Goal: Check status: Check status

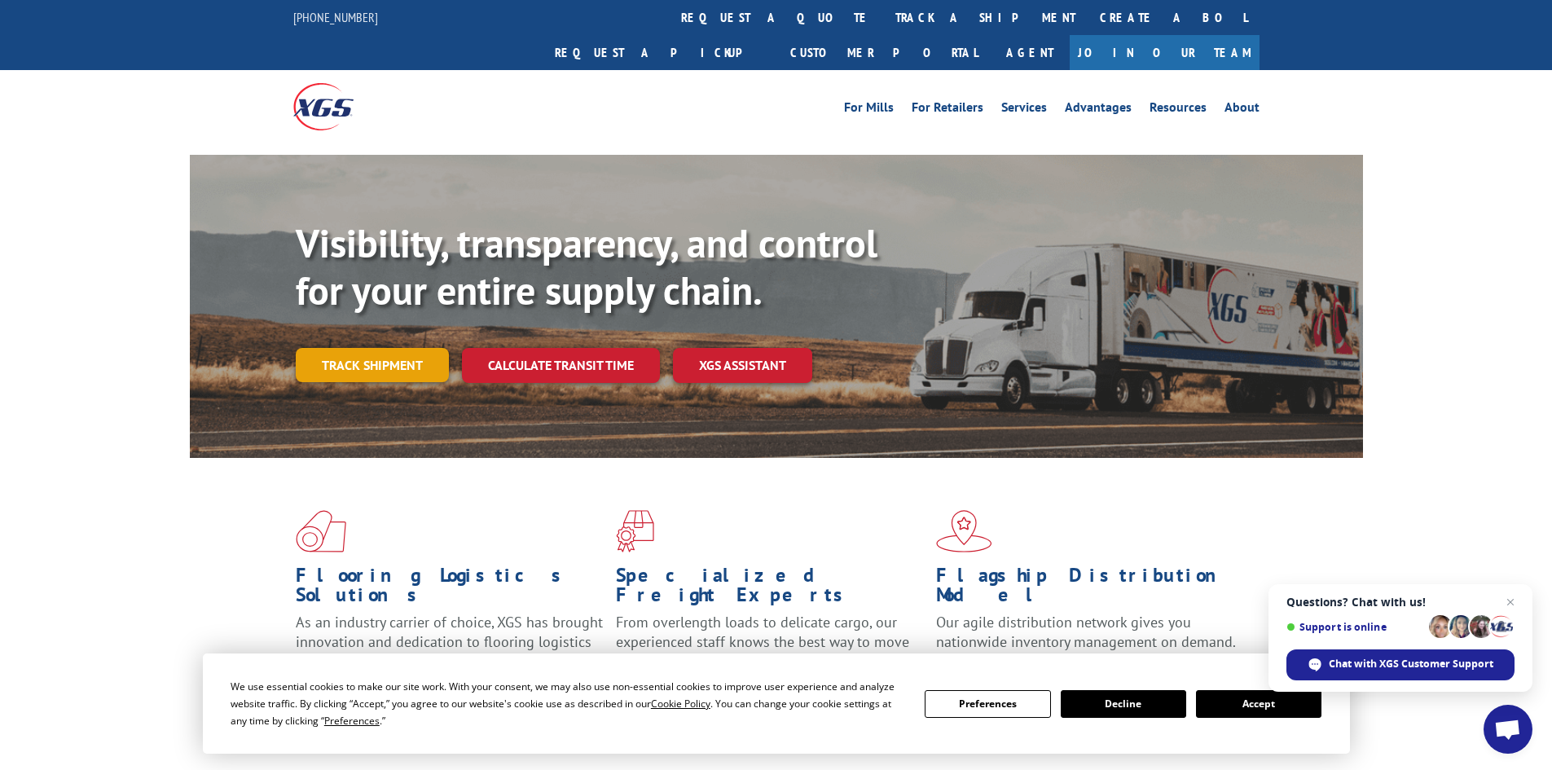
click at [320, 348] on link "Track shipment" at bounding box center [372, 365] width 153 height 34
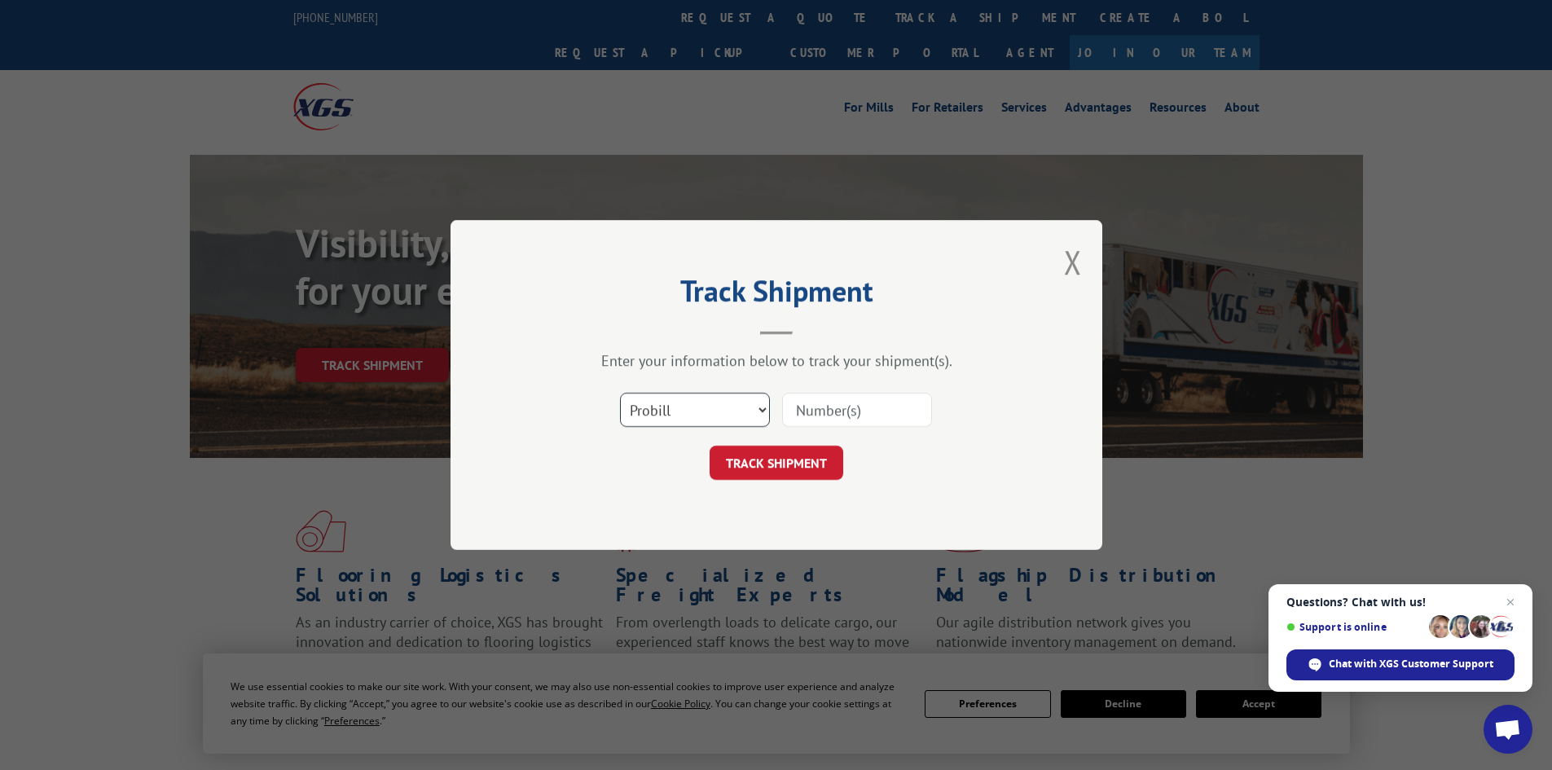
click at [706, 414] on select "Select category... Probill BOL PO" at bounding box center [695, 410] width 150 height 34
drag, startPoint x: 837, startPoint y: 433, endPoint x: 840, endPoint y: 421, distance: 11.9
click at [837, 433] on div "Select category... Probill BOL PO" at bounding box center [776, 410] width 489 height 54
click at [840, 420] on input at bounding box center [857, 410] width 150 height 34
paste input "2560056"
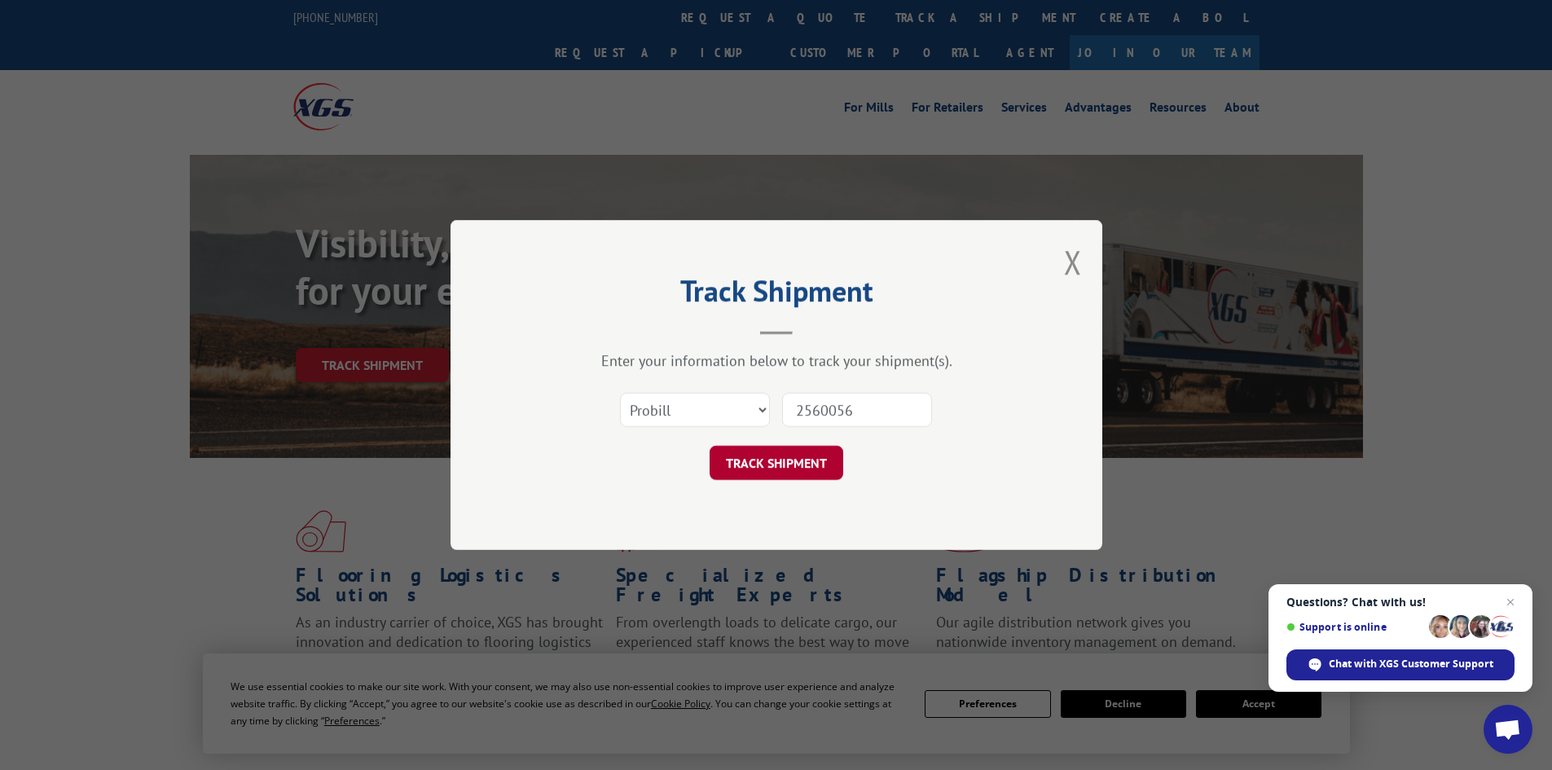
type input "2560056"
click at [785, 462] on button "TRACK SHIPMENT" at bounding box center [776, 463] width 134 height 34
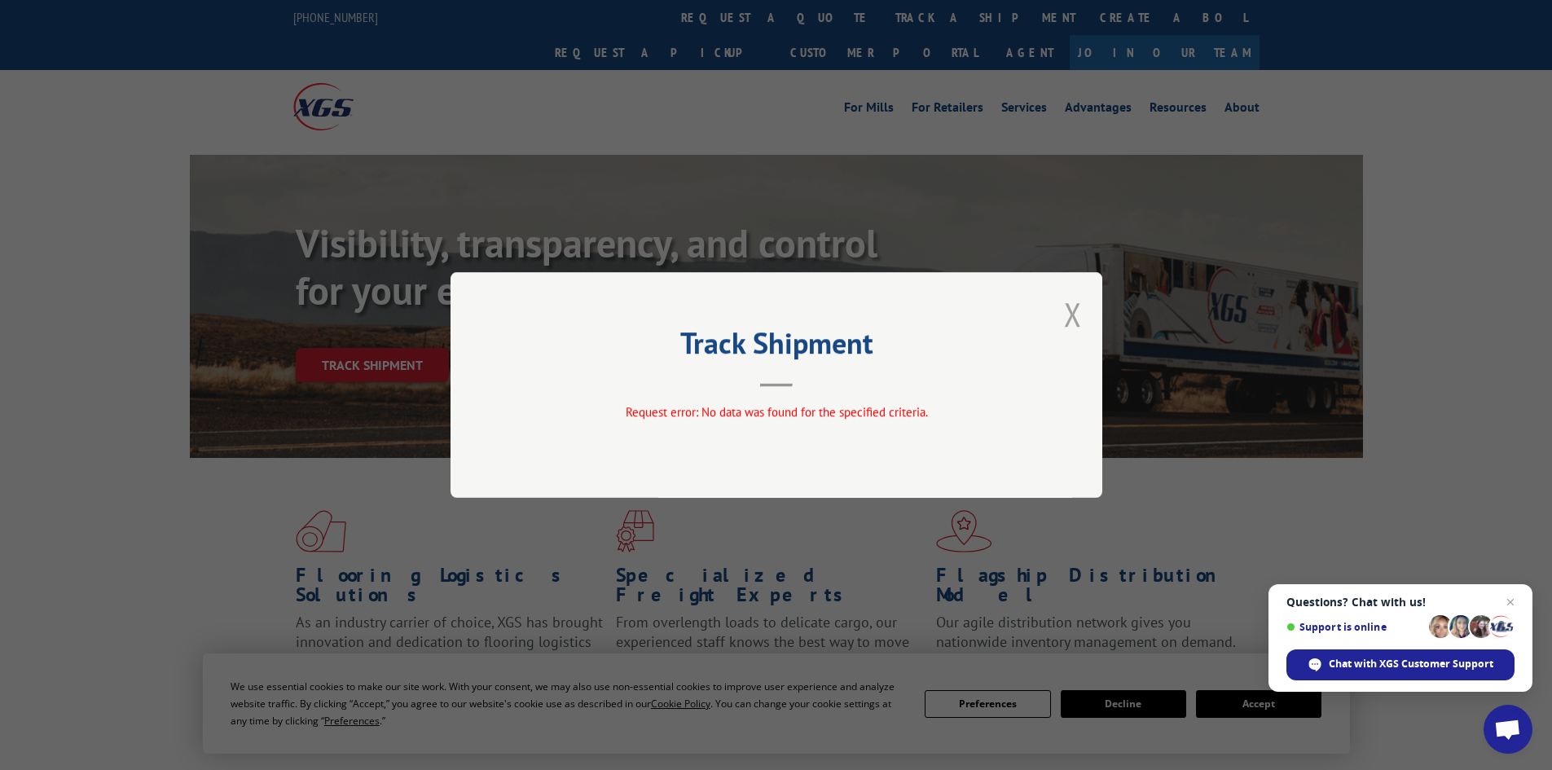
click at [1071, 305] on button "Close modal" at bounding box center [1073, 313] width 18 height 43
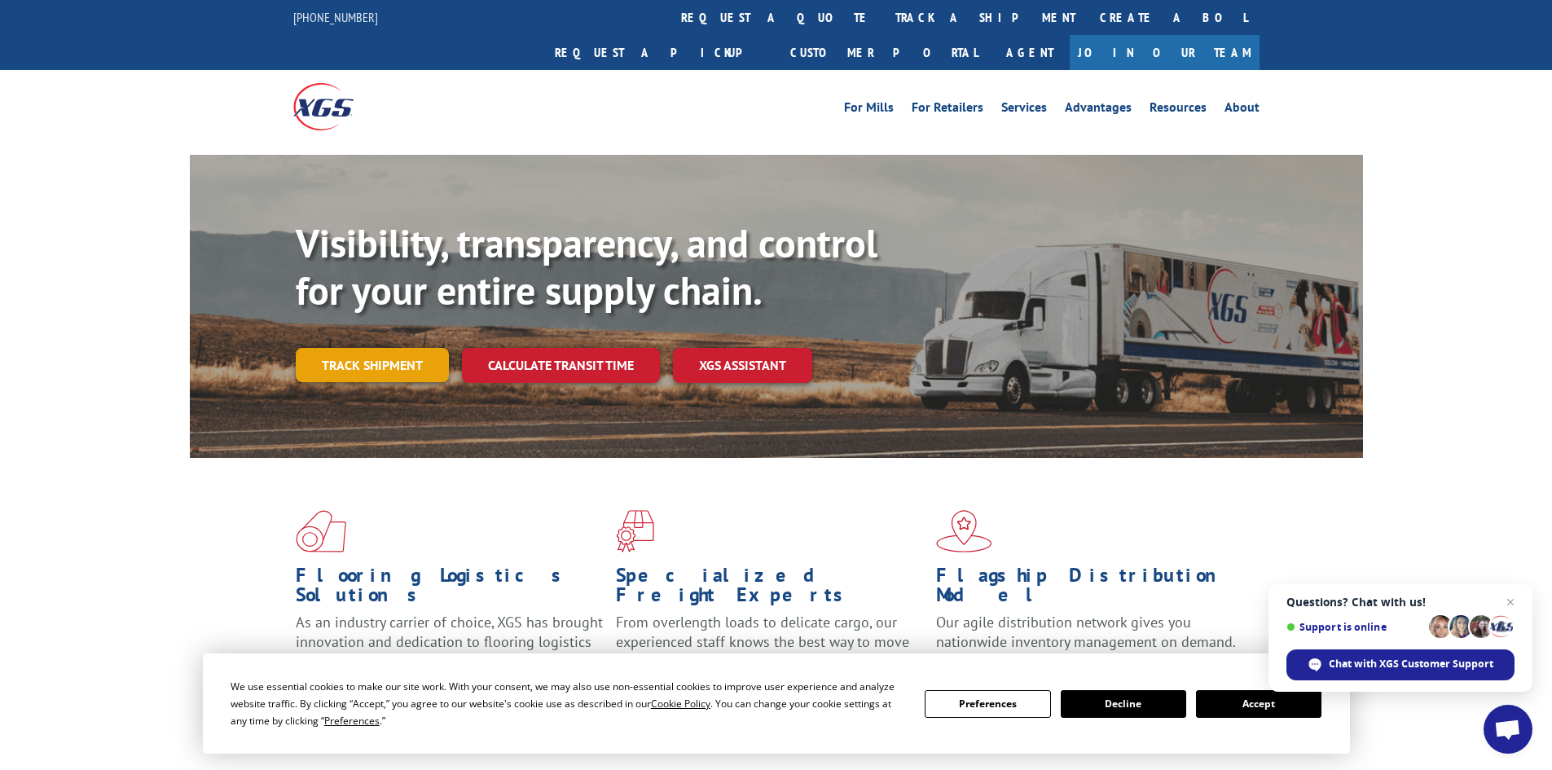
click at [389, 348] on link "Track shipment" at bounding box center [372, 365] width 153 height 34
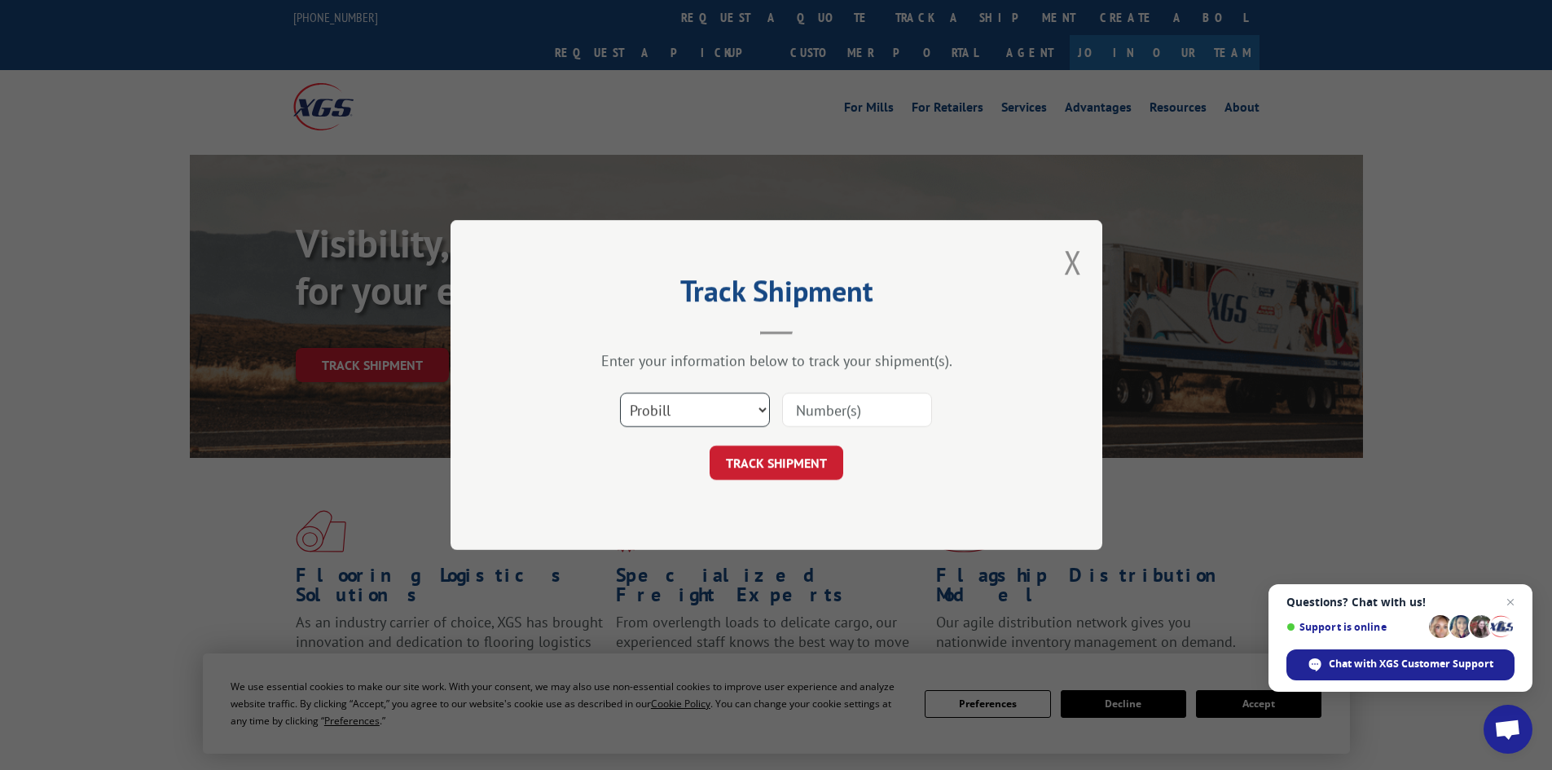
click at [738, 409] on select "Select category... Probill BOL PO" at bounding box center [695, 410] width 150 height 34
select select "po"
click at [620, 393] on select "Select category... Probill BOL PO" at bounding box center [695, 410] width 150 height 34
click at [848, 403] on input at bounding box center [857, 410] width 150 height 34
paste input "2560056"
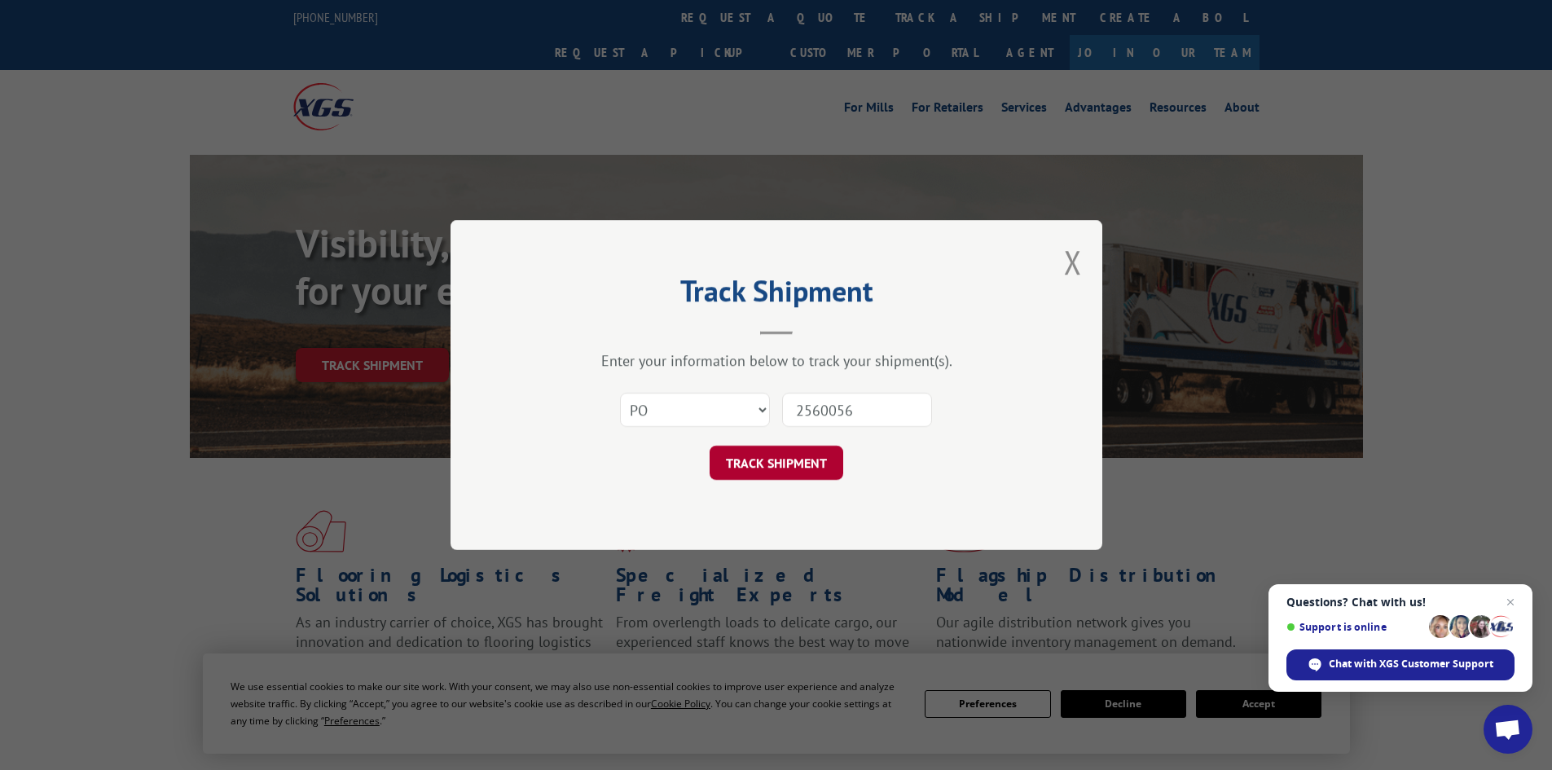
type input "2560056"
click at [824, 459] on button "TRACK SHIPMENT" at bounding box center [776, 463] width 134 height 34
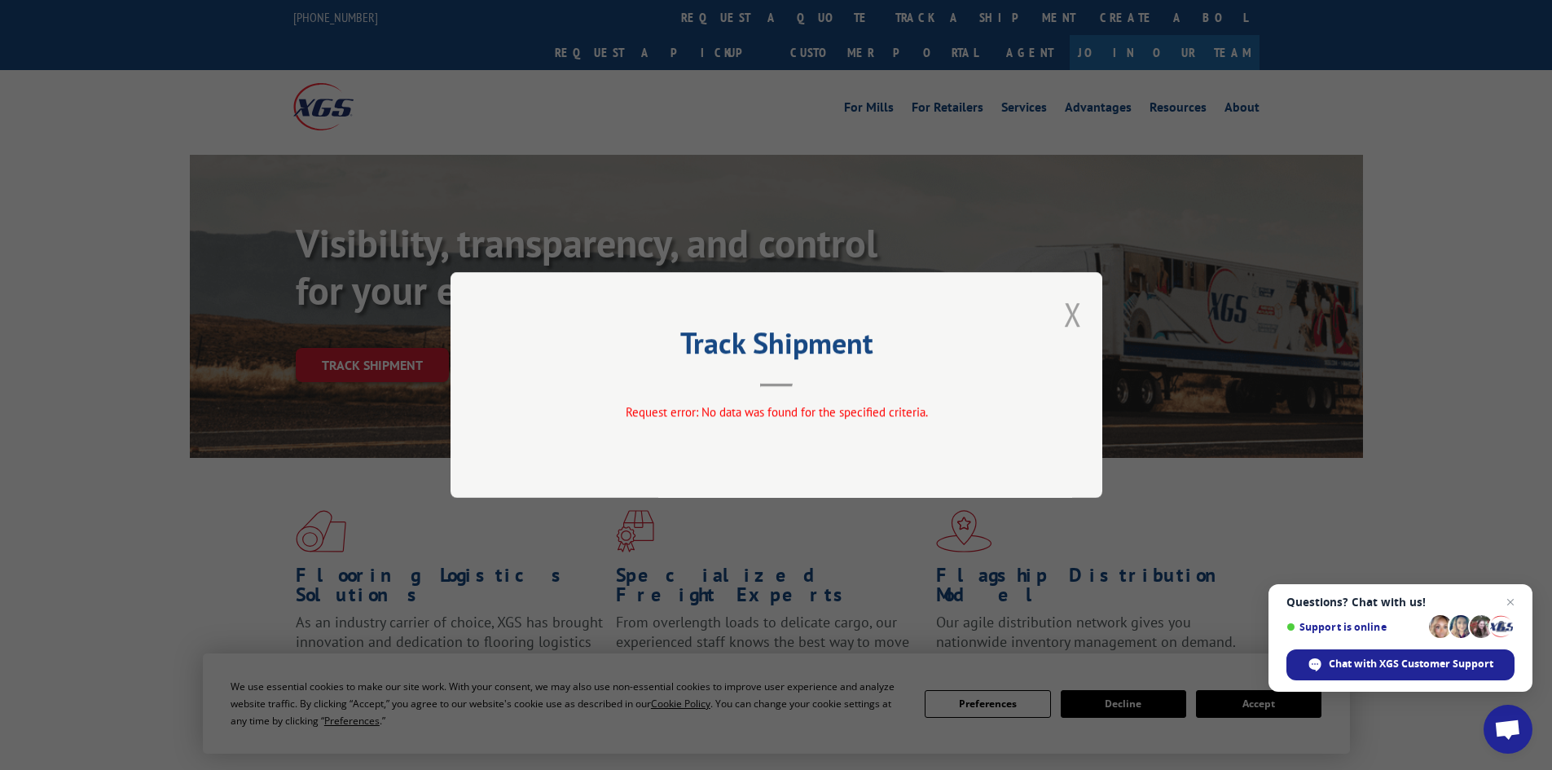
click at [1066, 329] on button "Close modal" at bounding box center [1073, 313] width 18 height 43
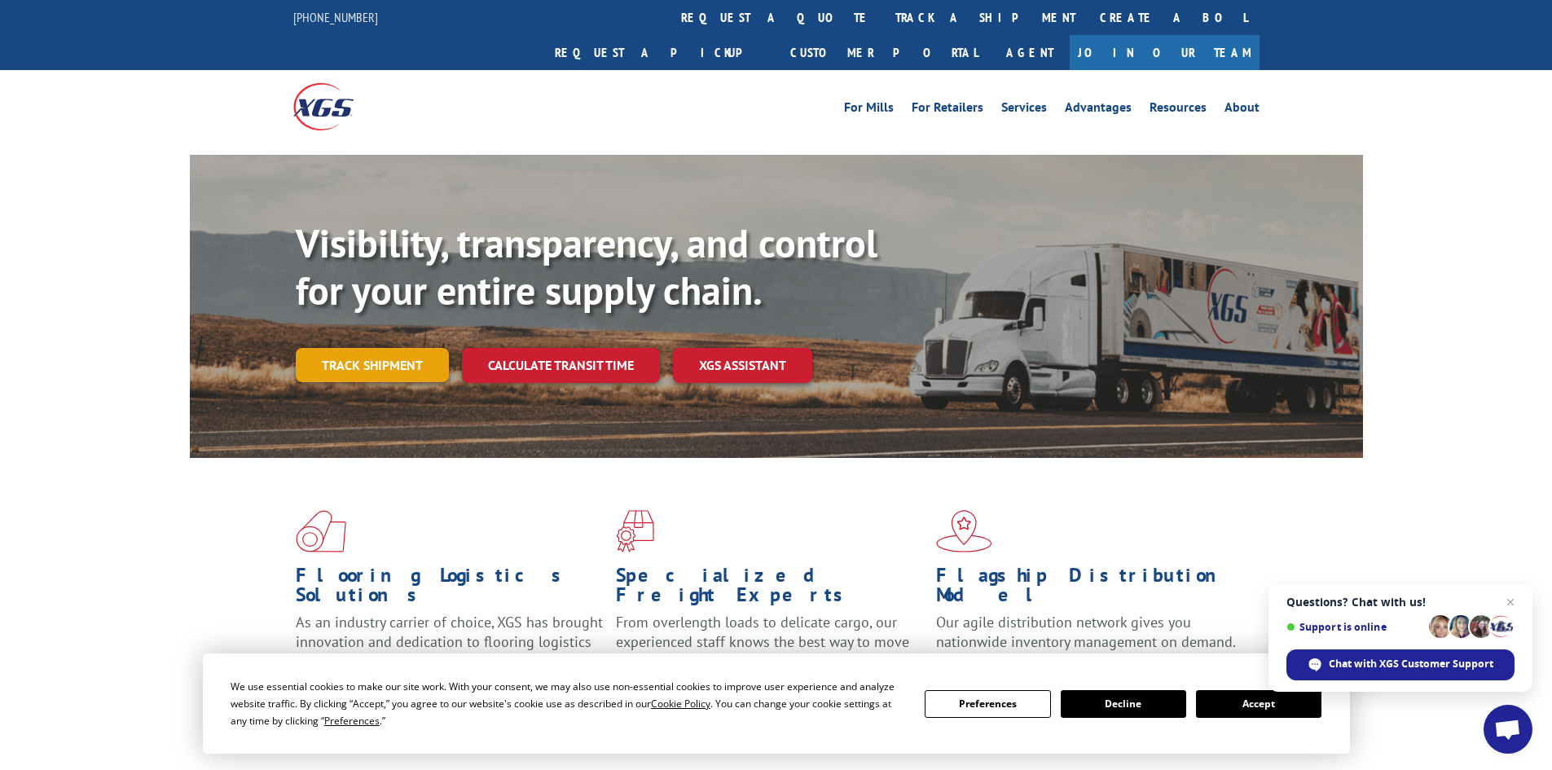
click at [349, 348] on link "Track shipment" at bounding box center [372, 365] width 153 height 34
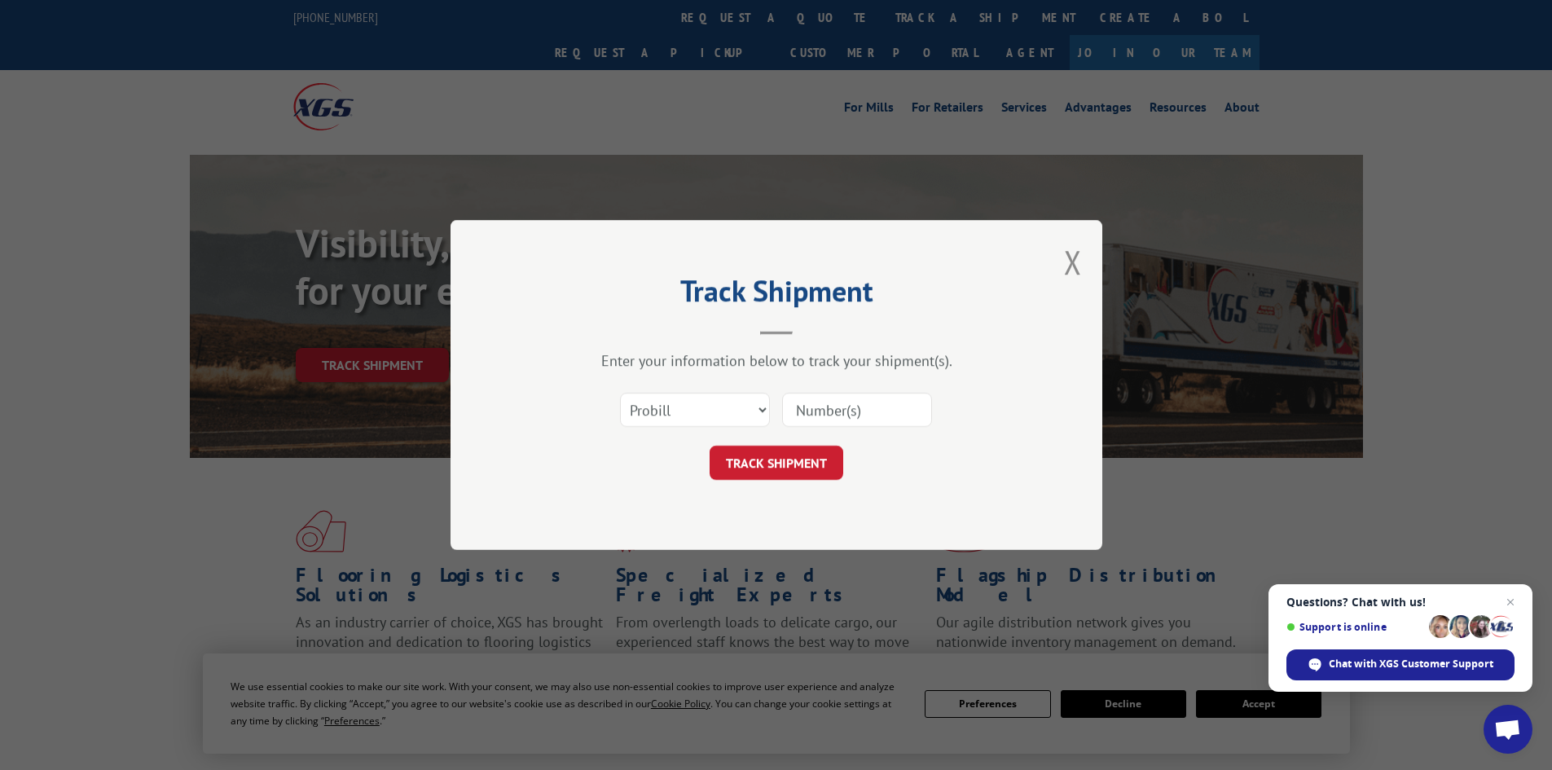
click at [699, 390] on div "Select category... Probill BOL PO" at bounding box center [776, 410] width 489 height 54
click at [704, 404] on select "Select category... Probill BOL PO" at bounding box center [695, 410] width 150 height 34
select select "bol"
click at [620, 393] on select "Select category... Probill BOL PO" at bounding box center [695, 410] width 150 height 34
paste input "2560056"
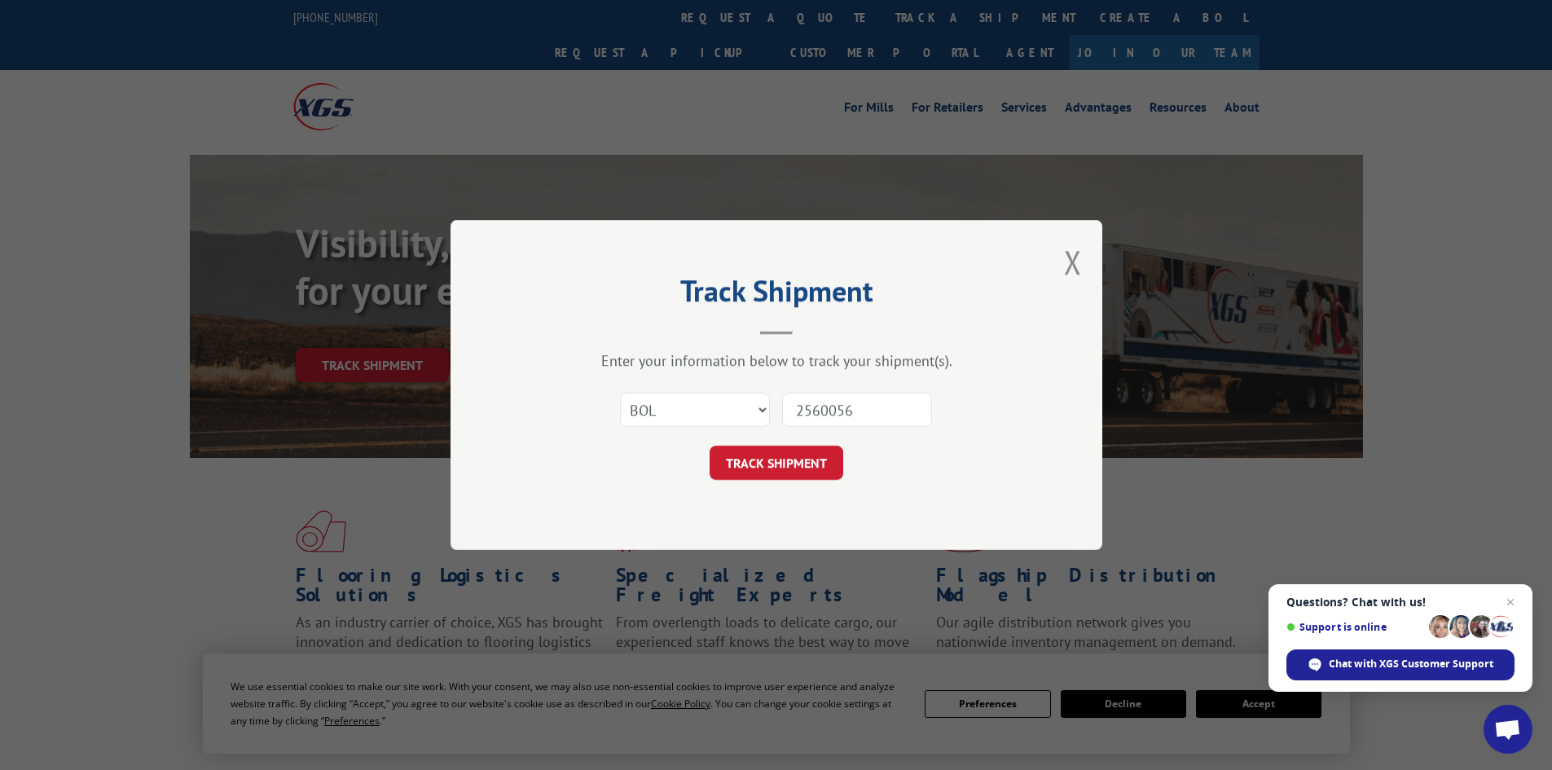
type input "2560056"
click at [815, 486] on div "Track Shipment Enter your information below to track your shipment(s). Select c…" at bounding box center [776, 385] width 652 height 330
click at [812, 457] on button "TRACK SHIPMENT" at bounding box center [776, 463] width 134 height 34
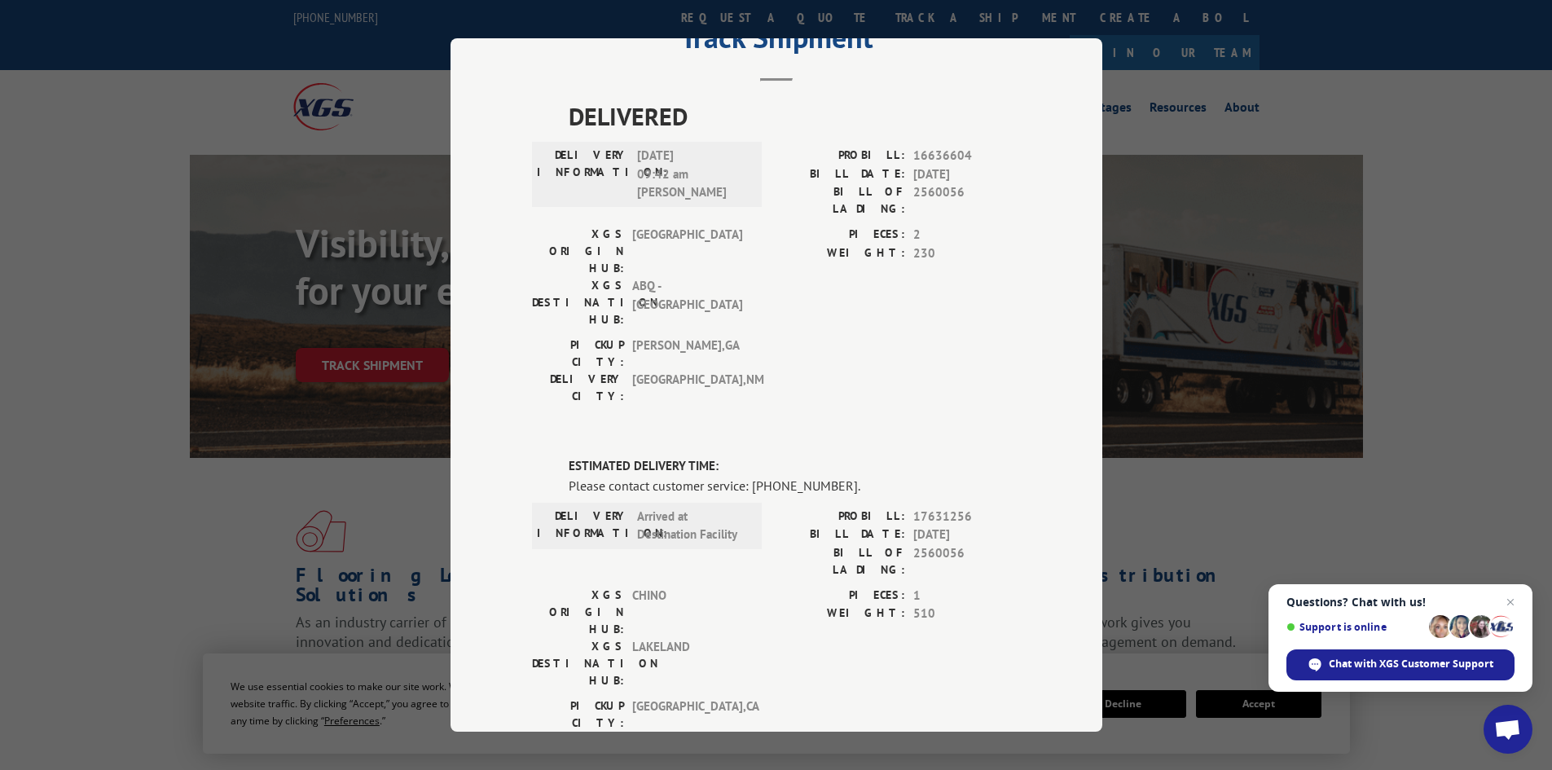
scroll to position [72, 0]
click at [878, 696] on div "PICKUP CITY: ANAHEIM , CA DELIVERY CITY: ORLANDO , FL" at bounding box center [776, 734] width 489 height 77
click at [1405, 166] on div "Track Shipment DELIVERED DELIVERY INFORMATION: [DATE] 09:42 am [PERSON_NAME]: 1…" at bounding box center [776, 385] width 1552 height 770
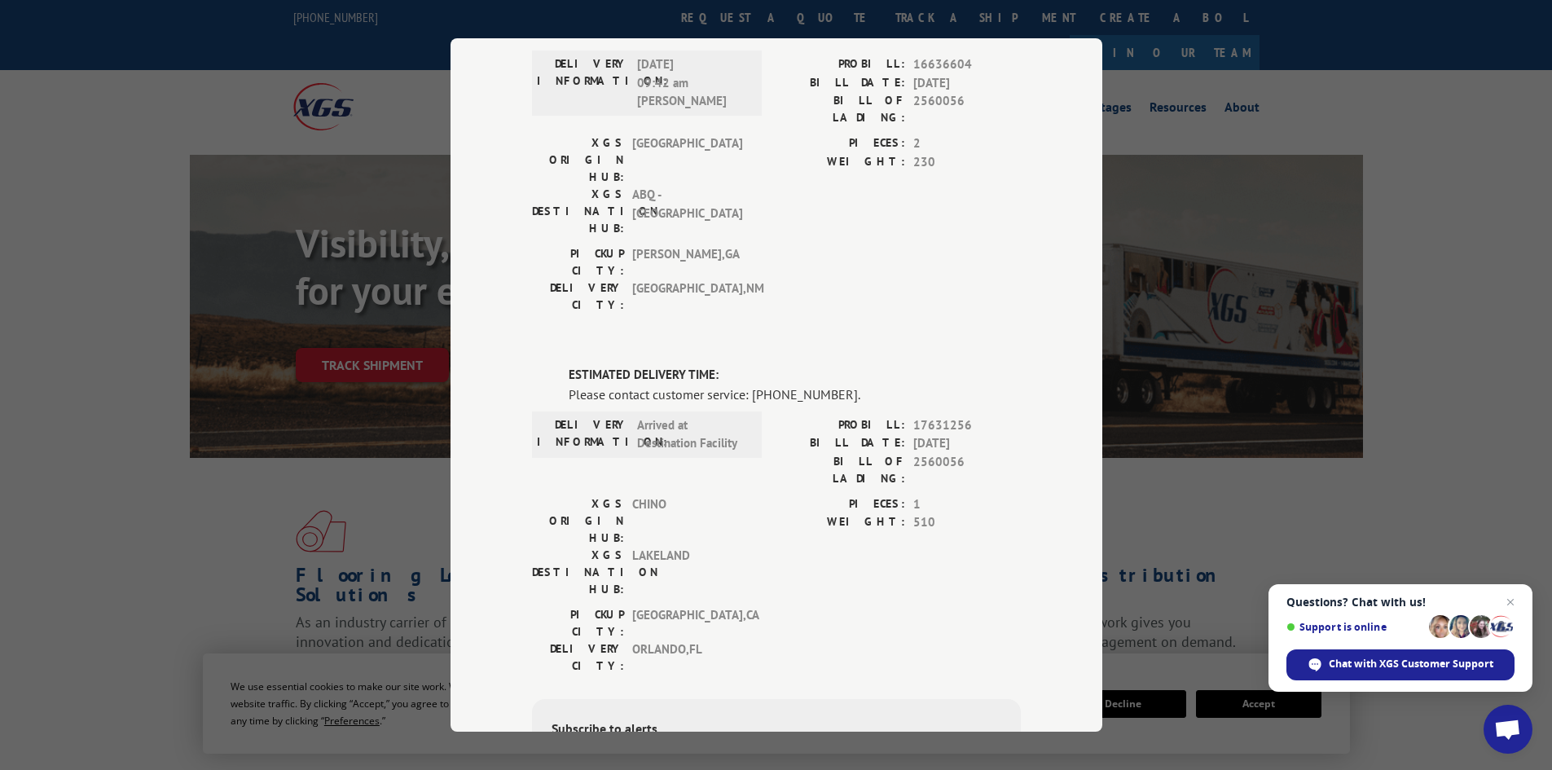
scroll to position [0, 0]
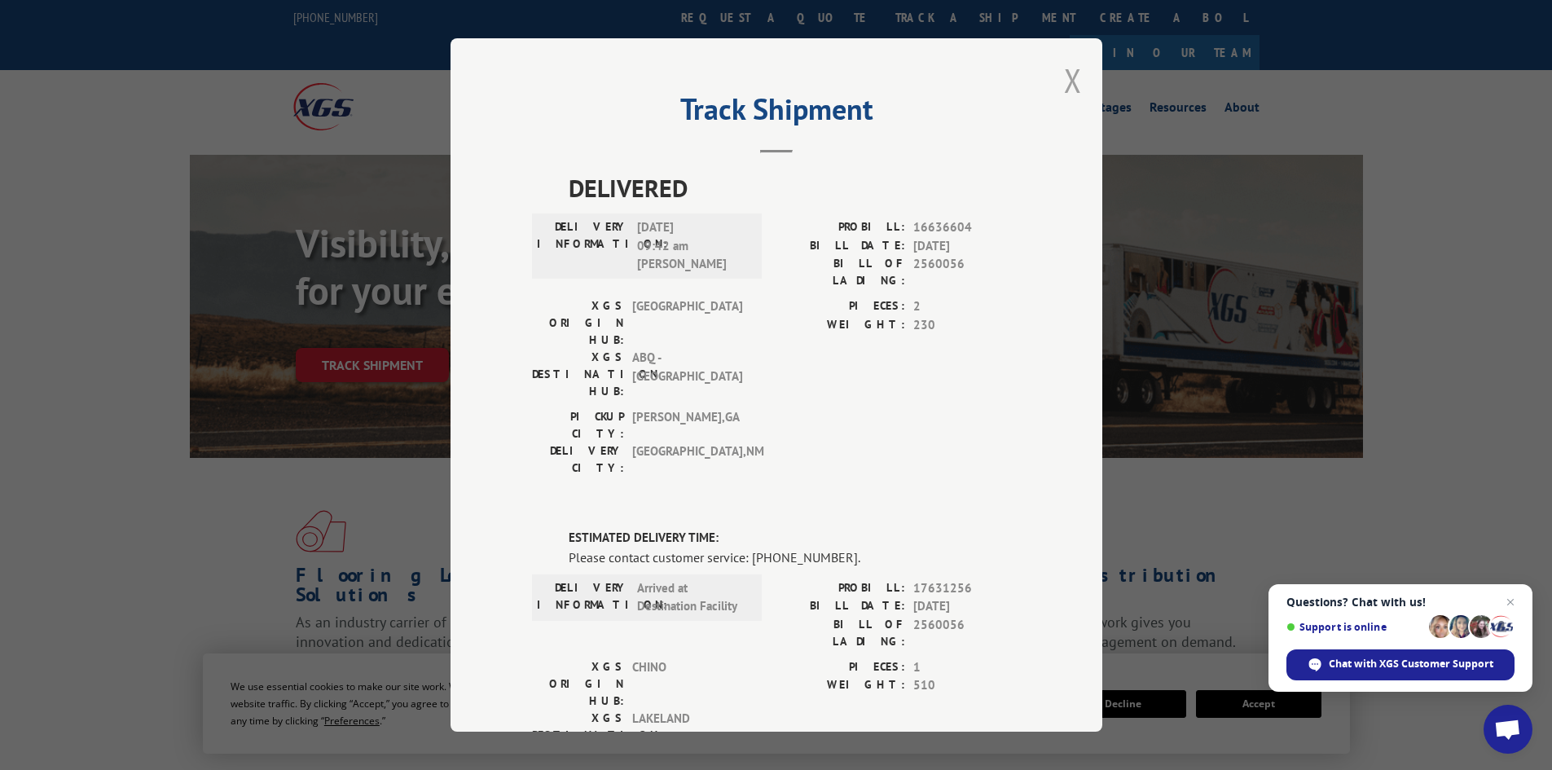
click at [1065, 80] on button "Close modal" at bounding box center [1073, 80] width 18 height 43
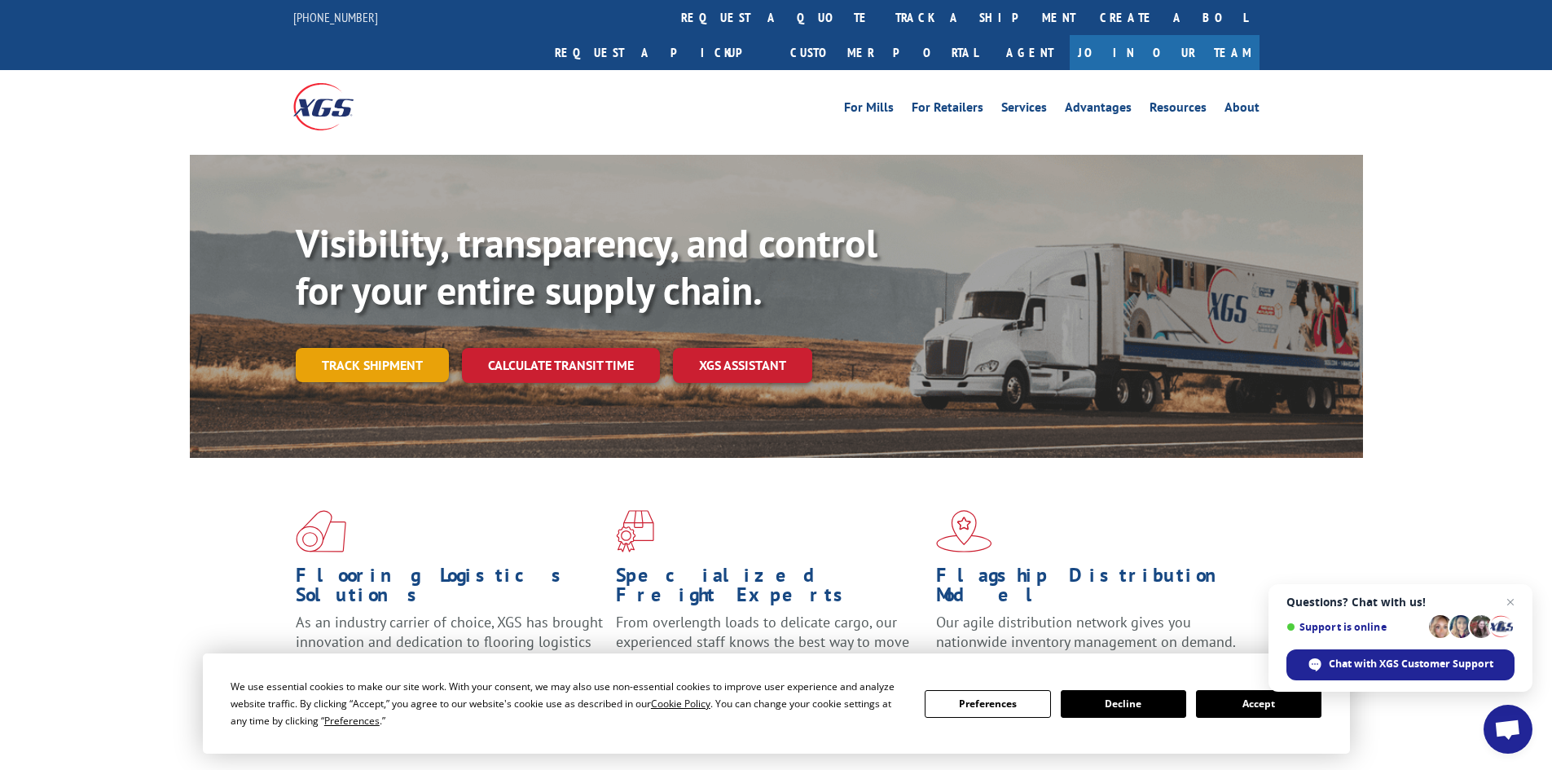
click at [365, 348] on link "Track shipment" at bounding box center [372, 365] width 153 height 34
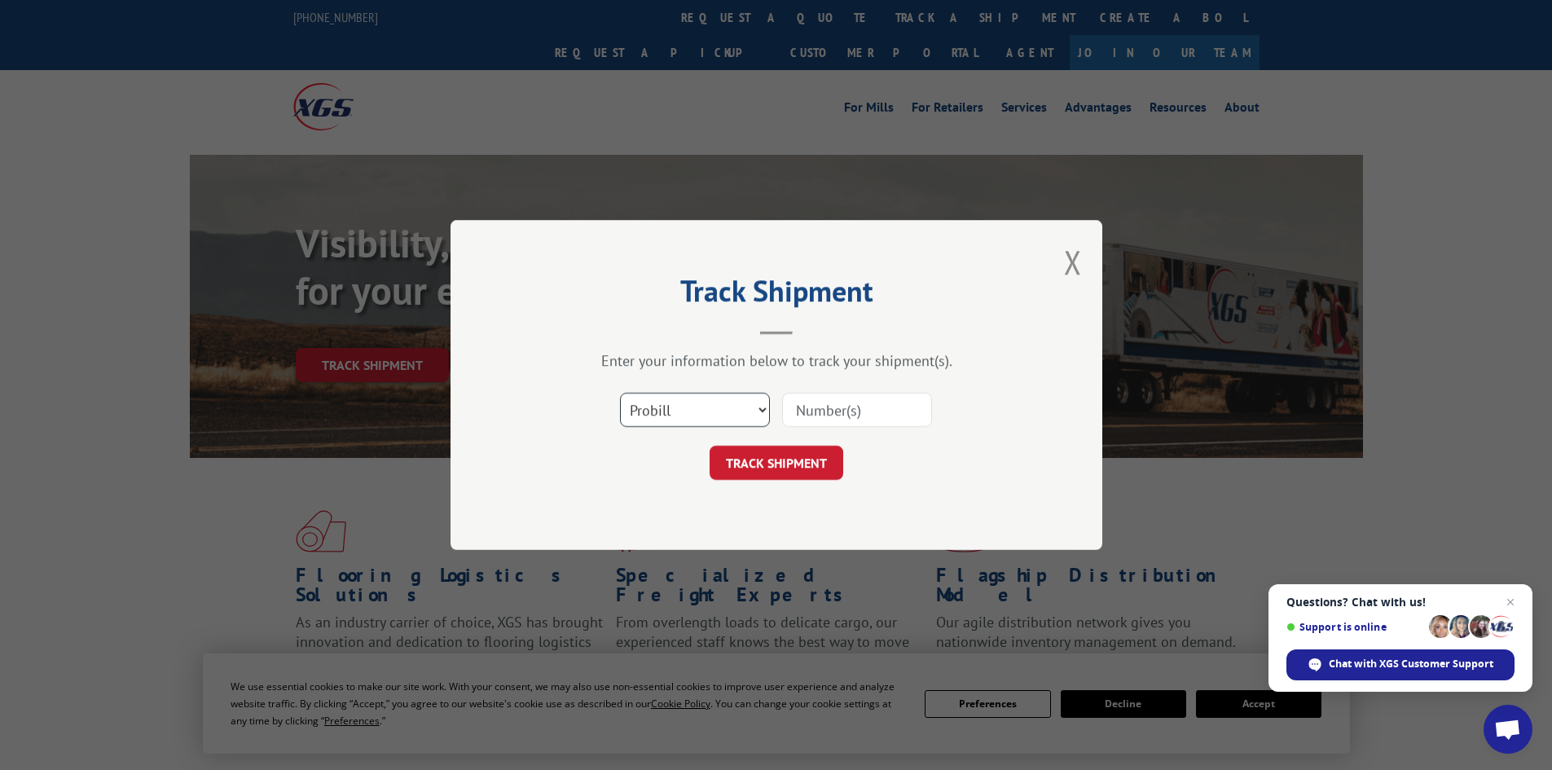
click at [696, 413] on select "Select category... Probill BOL PO" at bounding box center [695, 410] width 150 height 34
select select "bol"
click at [620, 393] on select "Select category... Probill BOL PO" at bounding box center [695, 410] width 150 height 34
paste input "2560056"
type input "2560056"
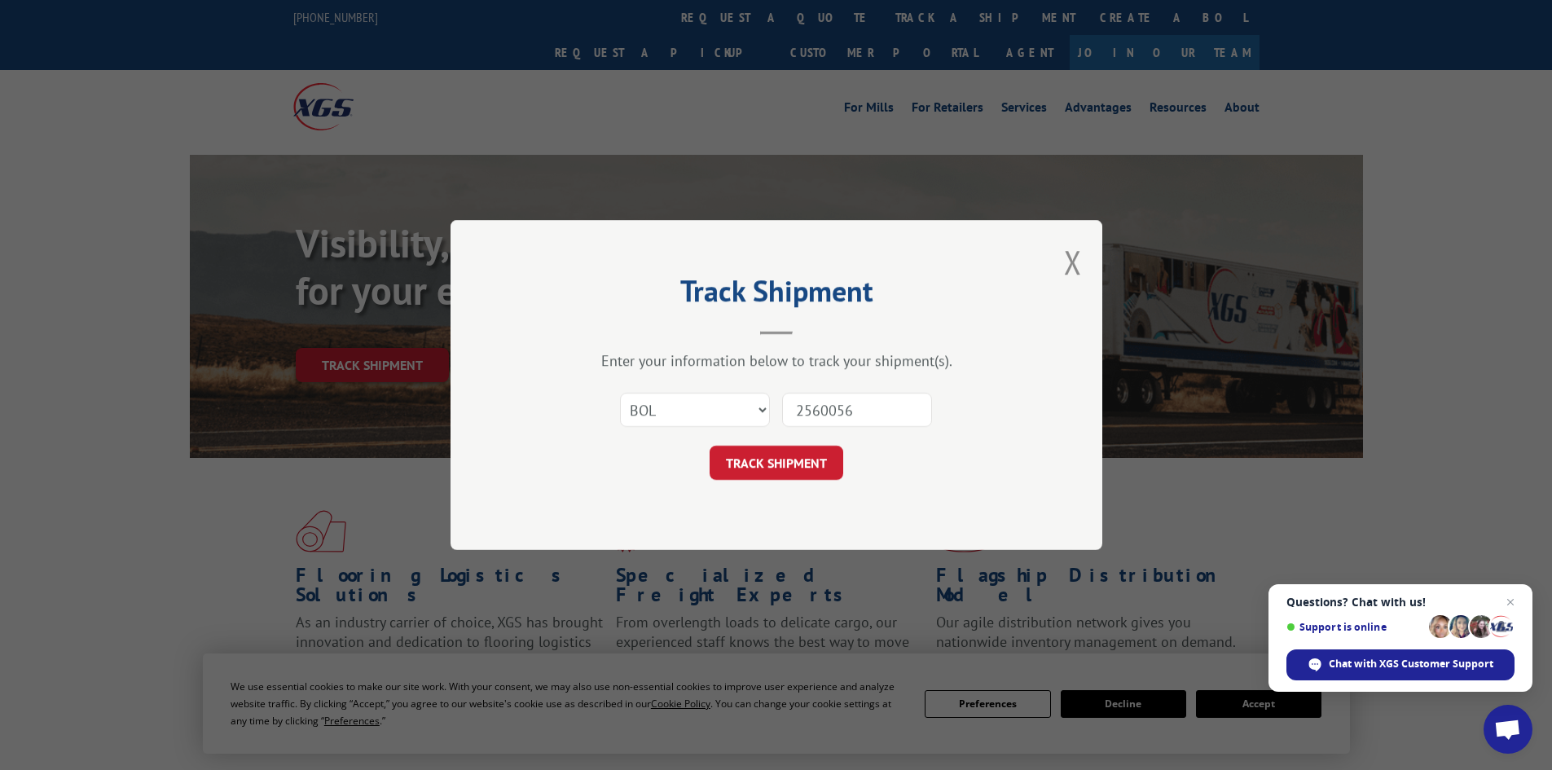
click at [794, 470] on button "TRACK SHIPMENT" at bounding box center [776, 463] width 134 height 34
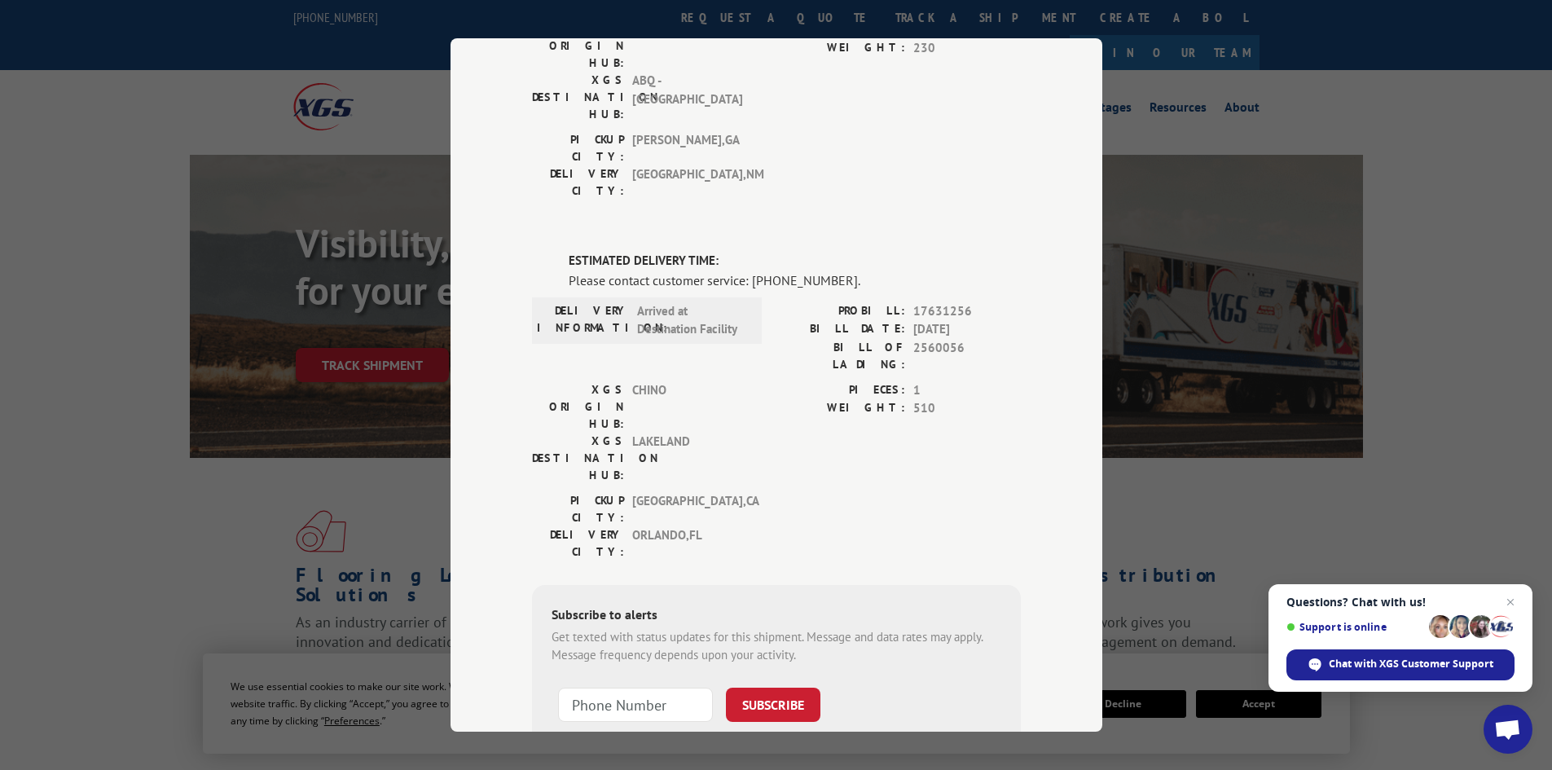
scroll to position [195, 0]
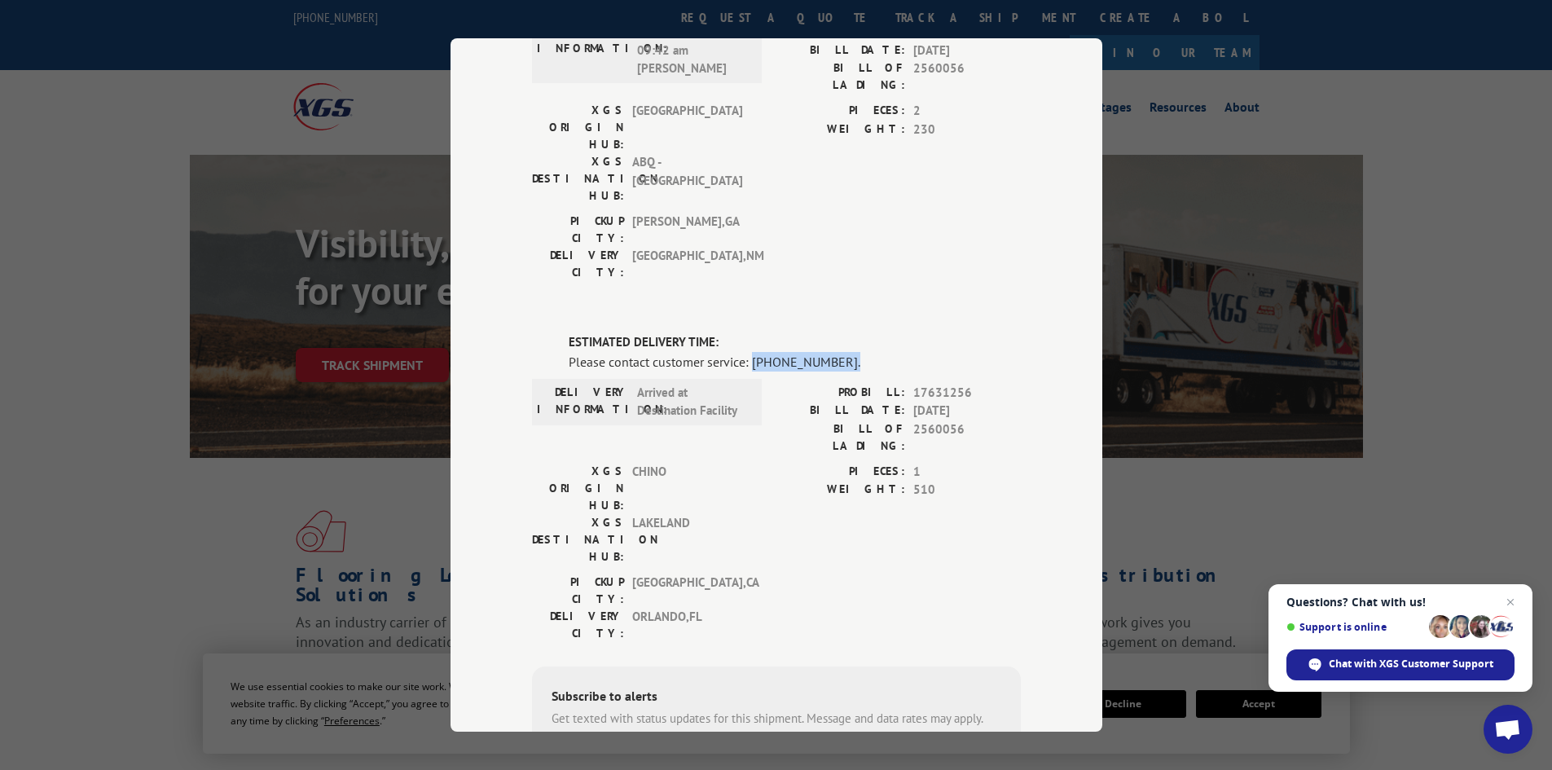
drag, startPoint x: 745, startPoint y: 275, endPoint x: 854, endPoint y: 266, distance: 108.6
click at [854, 352] on div "Please contact customer service: [PHONE_NUMBER]." at bounding box center [795, 362] width 452 height 20
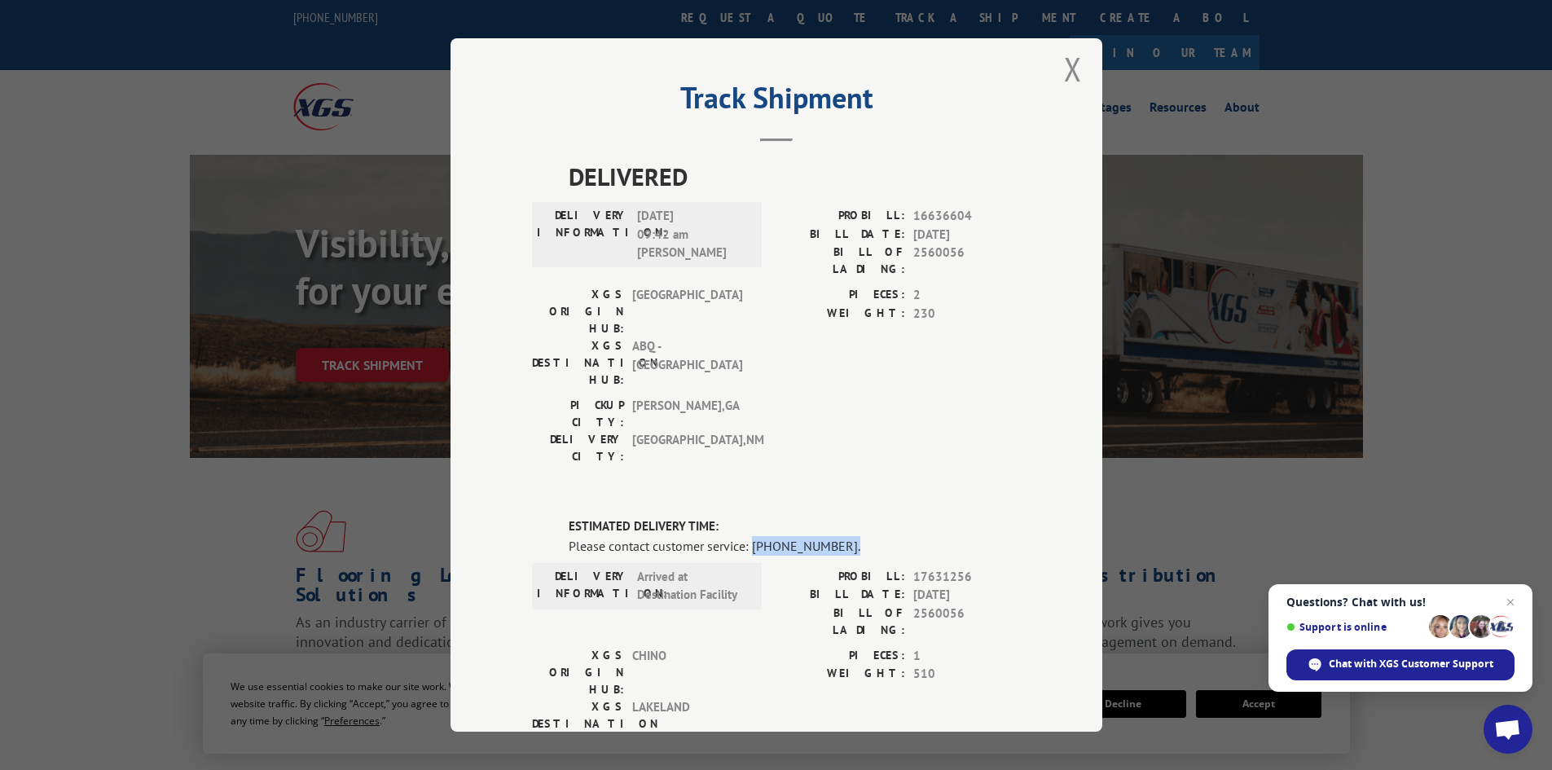
scroll to position [0, 0]
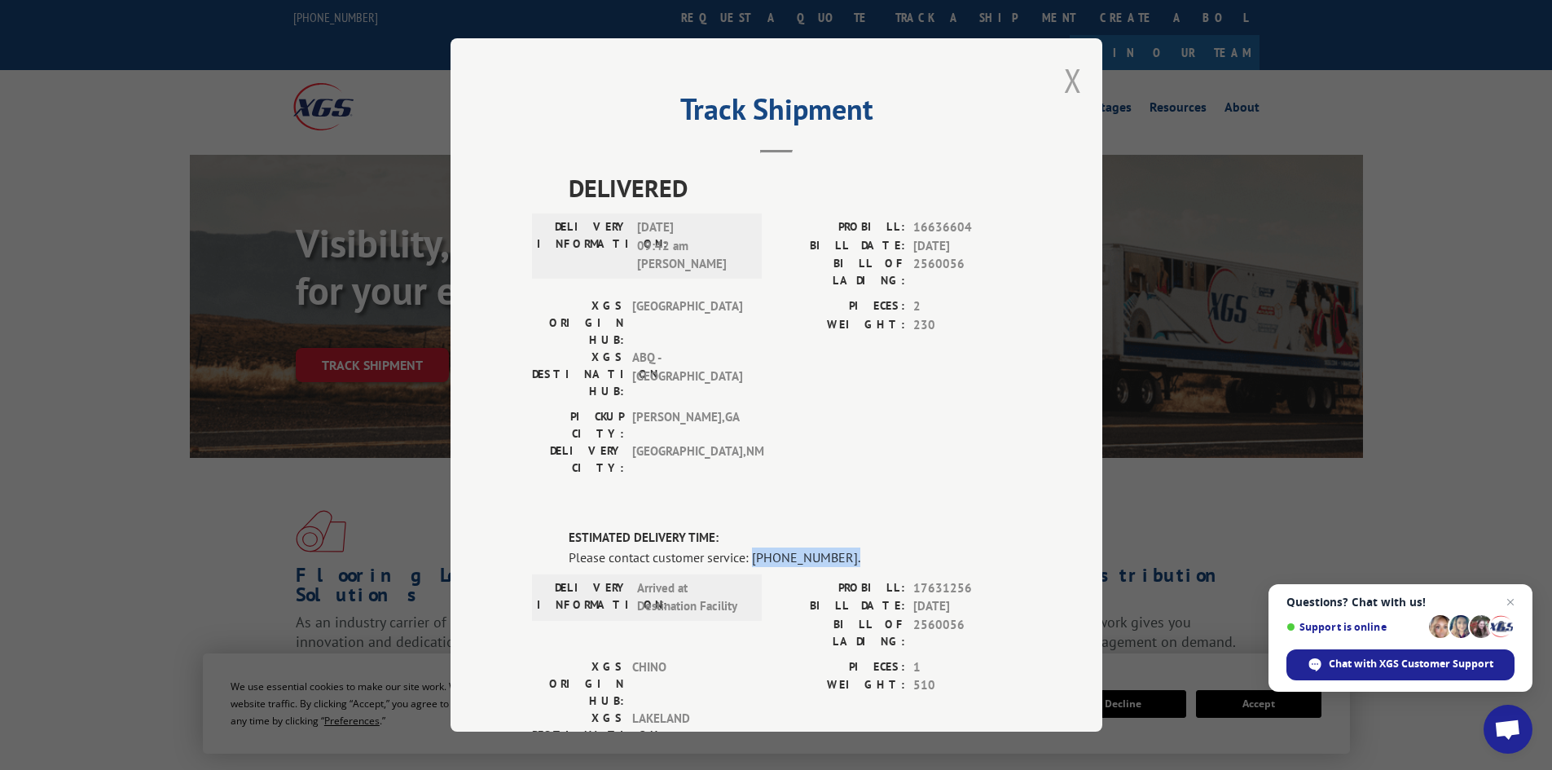
click at [1074, 84] on button "Close modal" at bounding box center [1073, 80] width 18 height 43
